Goal: Use online tool/utility

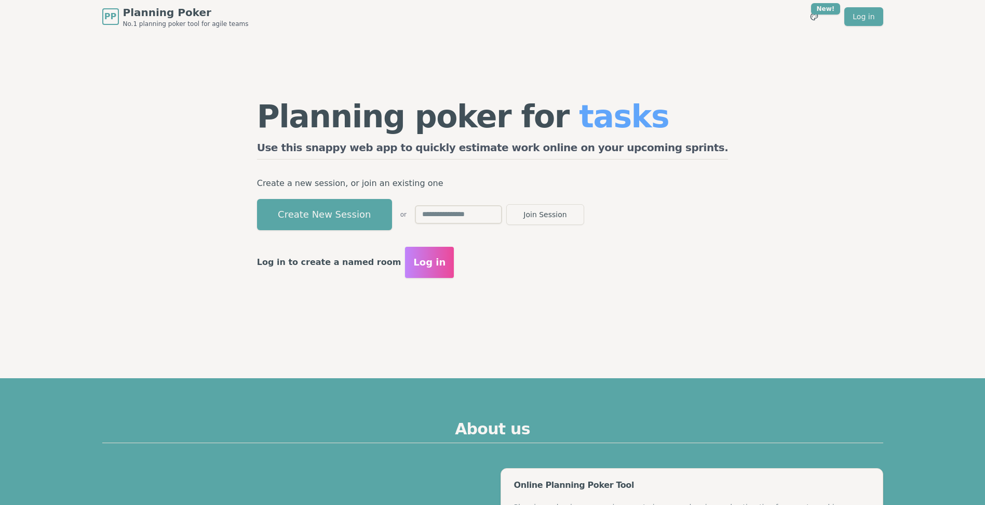
click at [380, 222] on button "Create New Session" at bounding box center [324, 214] width 135 height 31
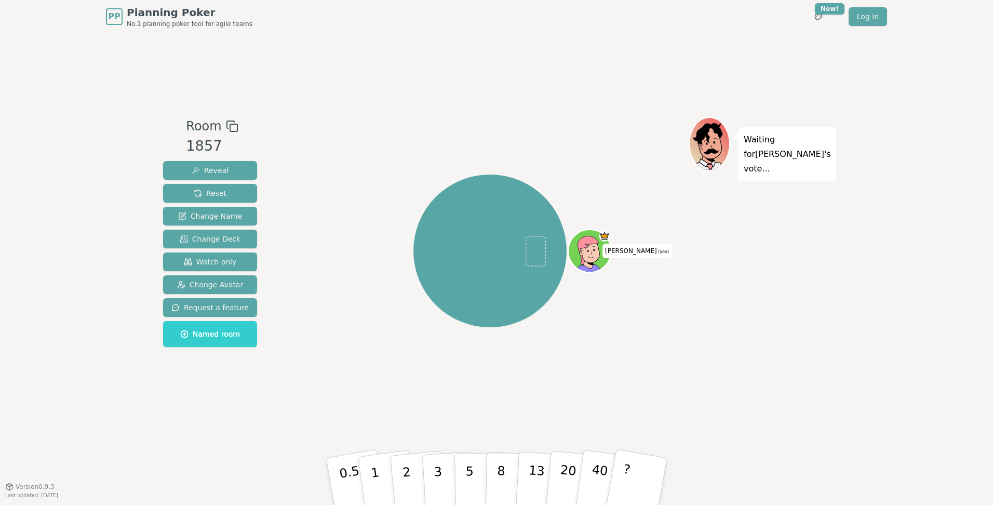
click at [328, 294] on div "[PERSON_NAME] (you)" at bounding box center [489, 251] width 397 height 231
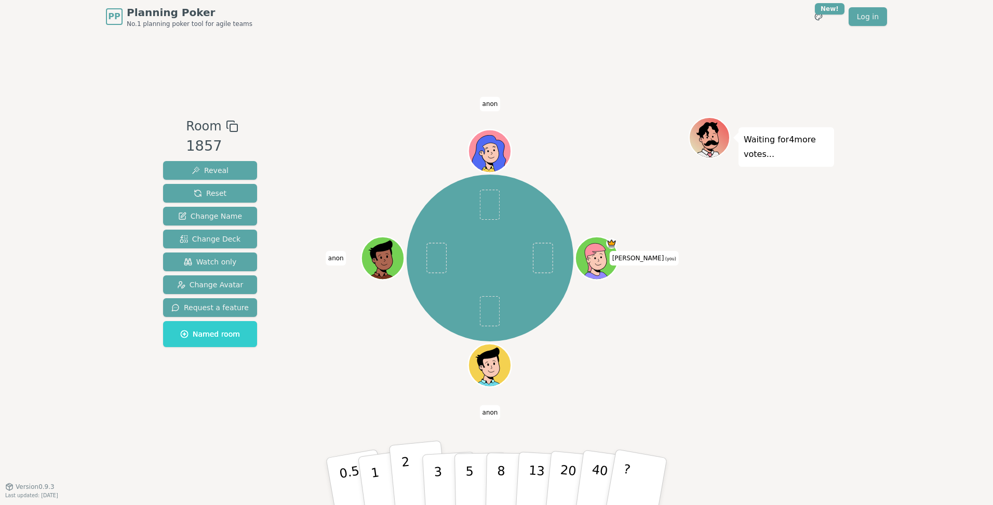
click at [410, 481] on p "2" at bounding box center [408, 482] width 14 height 57
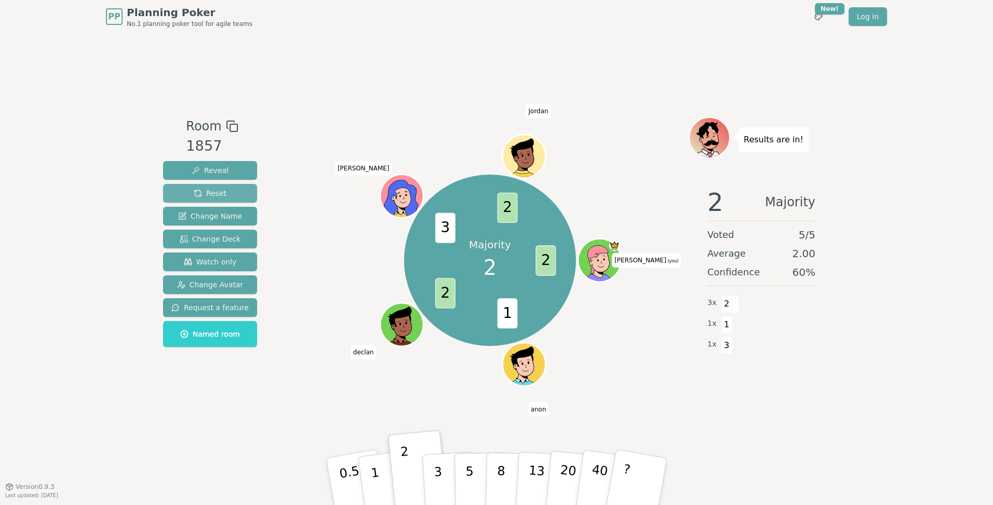
click at [194, 194] on span "Reset" at bounding box center [210, 193] width 33 height 10
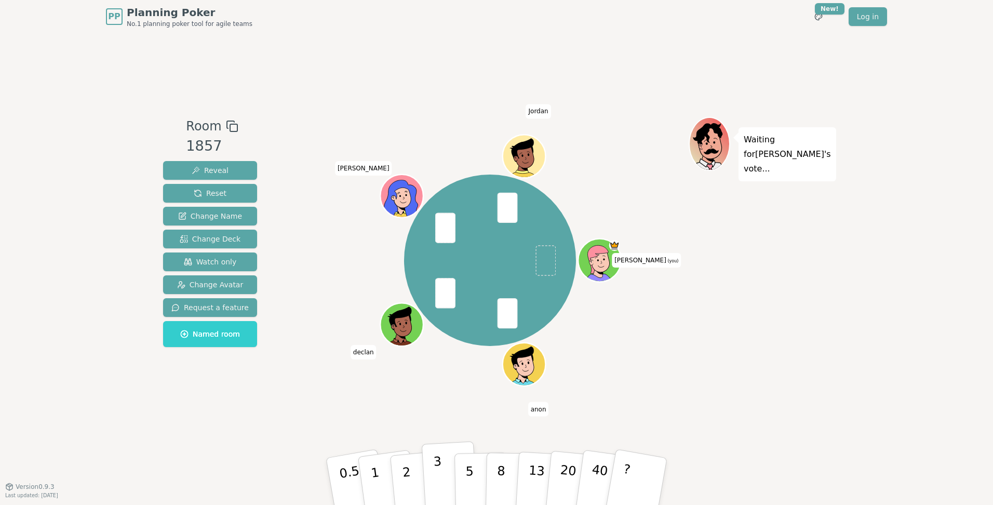
click at [437, 470] on p "3" at bounding box center [438, 482] width 11 height 57
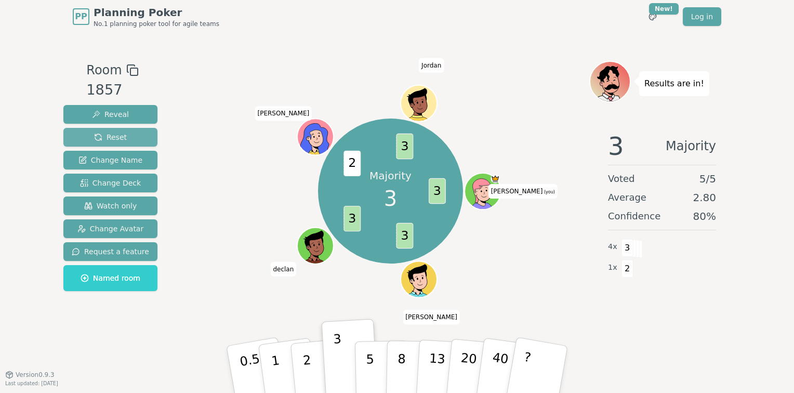
click at [106, 137] on span "Reset" at bounding box center [110, 137] width 33 height 10
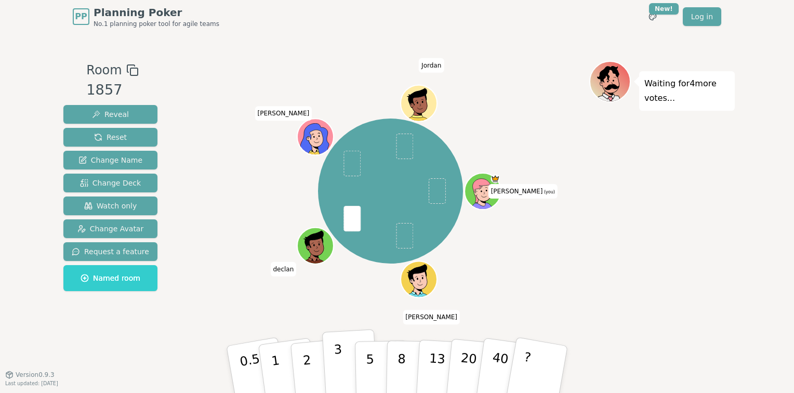
click at [333, 366] on button "3" at bounding box center [350, 369] width 57 height 81
click at [297, 369] on button "2" at bounding box center [318, 369] width 59 height 83
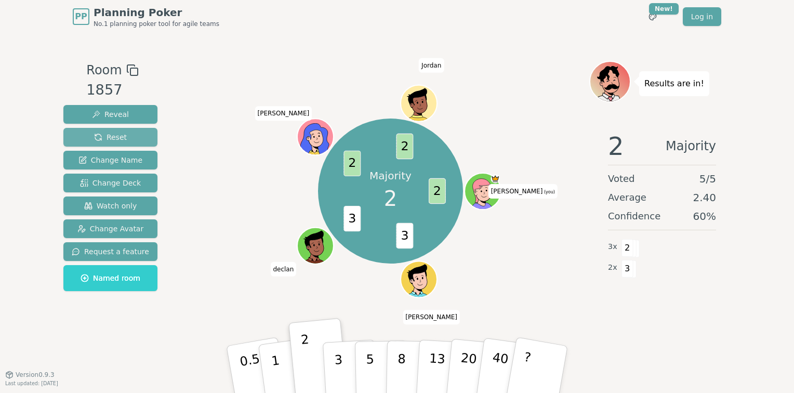
click at [105, 137] on span "Reset" at bounding box center [110, 137] width 33 height 10
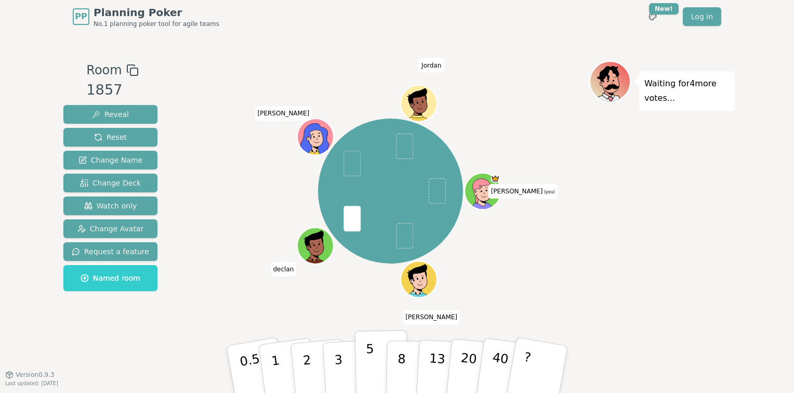
click at [370, 365] on p "5" at bounding box center [370, 369] width 9 height 56
click at [305, 370] on p "2" at bounding box center [308, 370] width 14 height 57
